Goal: Navigation & Orientation: Find specific page/section

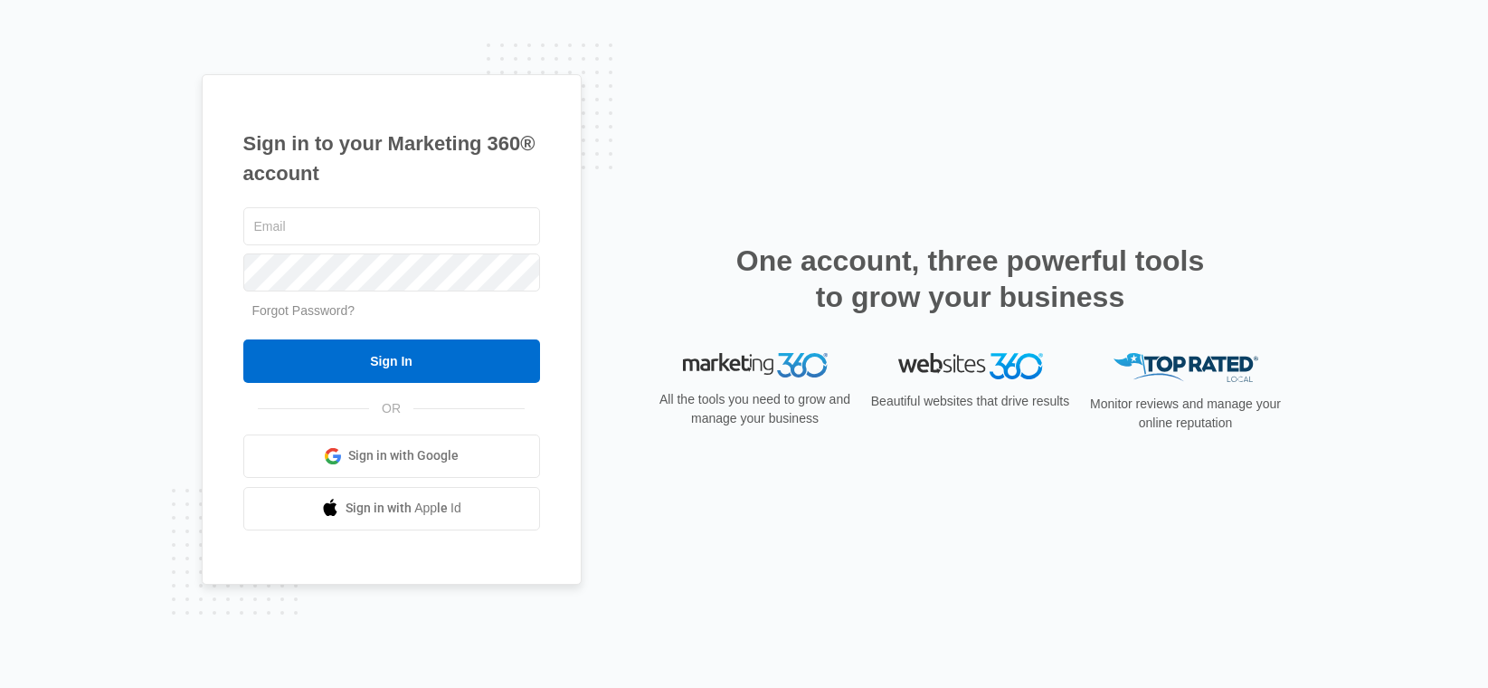
type input "[PERSON_NAME][EMAIL_ADDRESS][PERSON_NAME][DOMAIN_NAME]"
click at [366, 456] on span "Sign in with Google" at bounding box center [403, 455] width 110 height 19
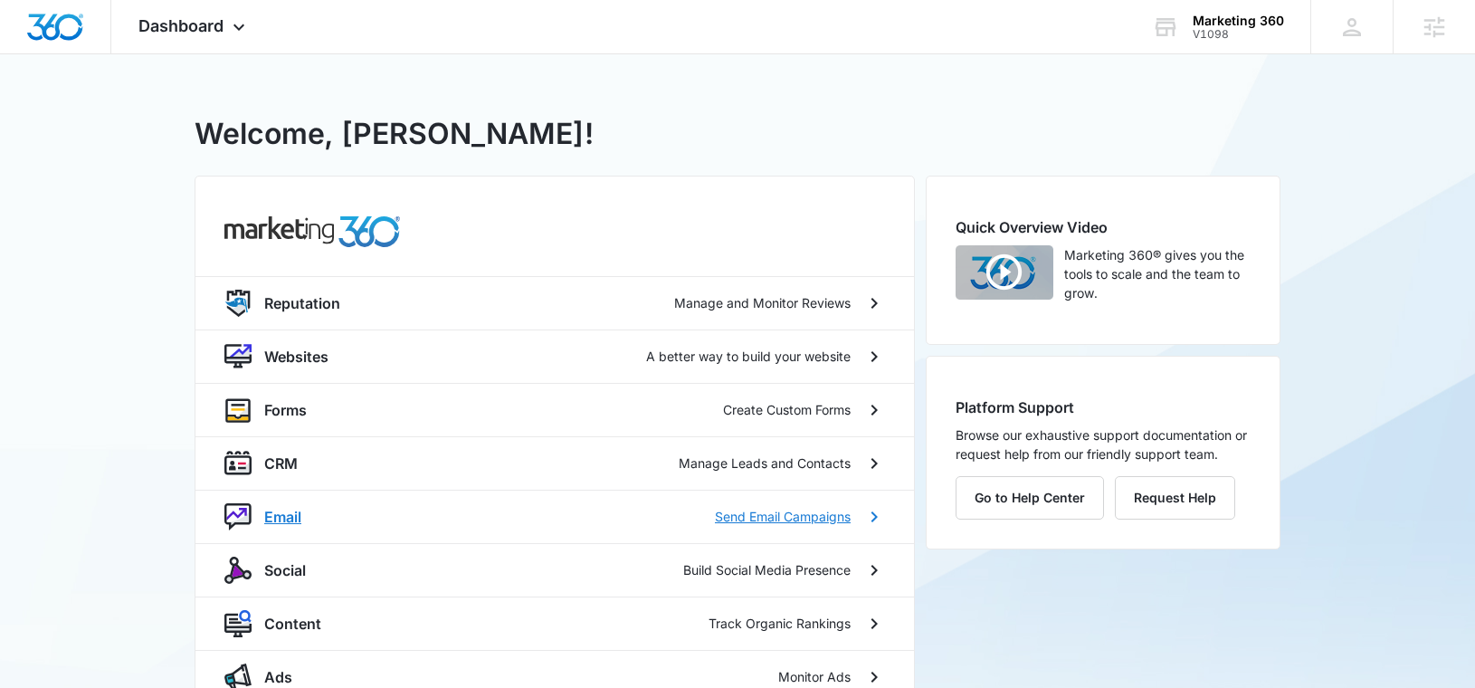
click at [317, 517] on div "Email Send Email Campaigns" at bounding box center [557, 517] width 586 height 22
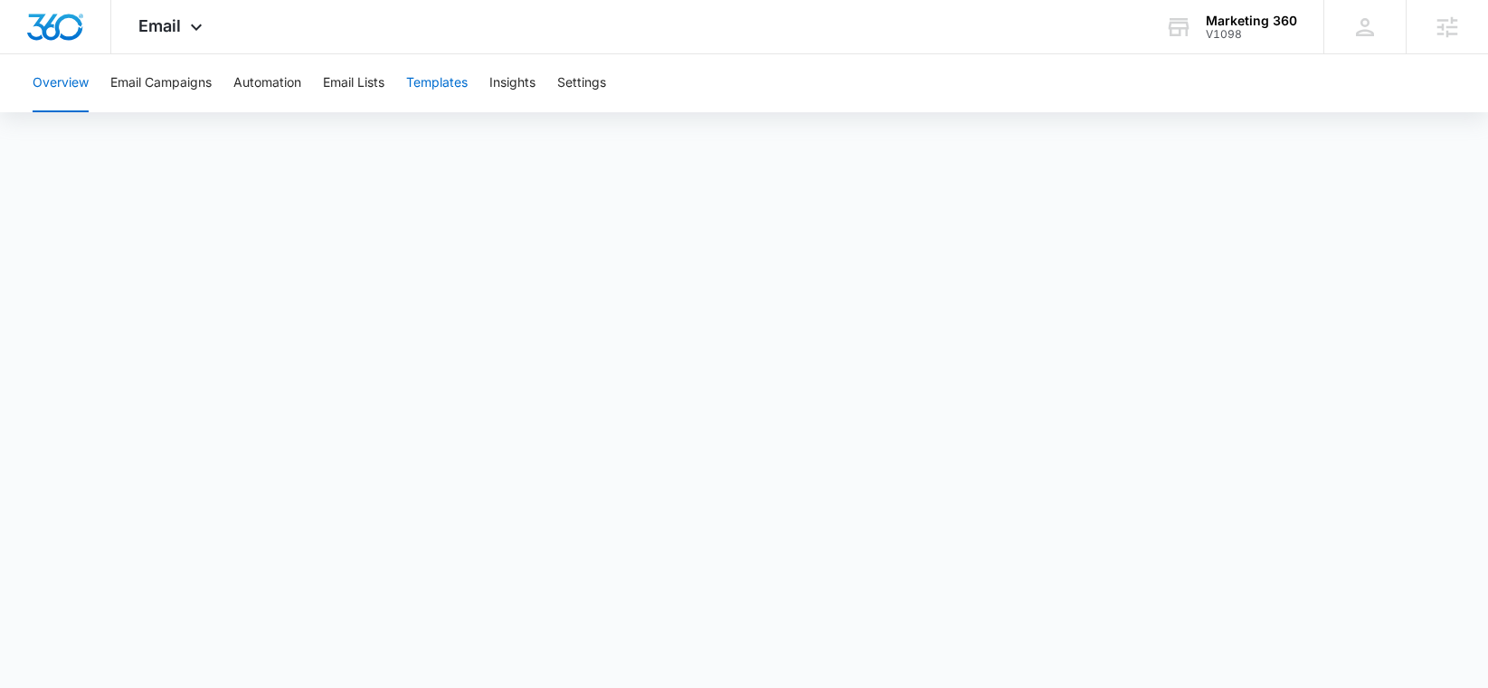
click at [450, 87] on button "Templates" at bounding box center [437, 83] width 62 height 58
click at [367, 77] on button "Email Lists" at bounding box center [354, 83] width 62 height 58
click at [451, 84] on button "Templates" at bounding box center [437, 83] width 62 height 58
click at [513, 89] on button "Insights" at bounding box center [512, 83] width 46 height 58
click at [430, 90] on button "Templates" at bounding box center [437, 83] width 62 height 58
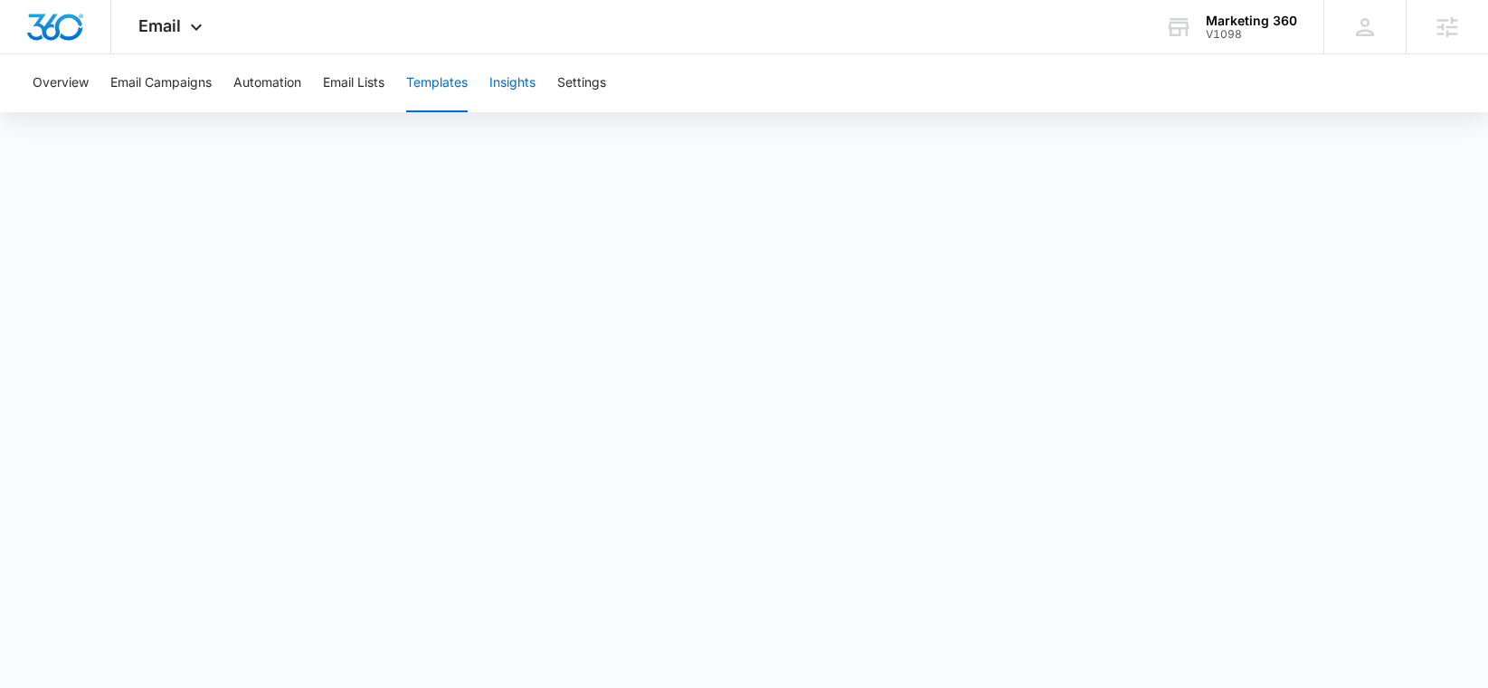
drag, startPoint x: 508, startPoint y: 85, endPoint x: 471, endPoint y: 85, distance: 37.1
click at [508, 85] on button "Insights" at bounding box center [512, 83] width 46 height 58
click at [450, 85] on button "Templates" at bounding box center [437, 83] width 62 height 58
